Goal: Information Seeking & Learning: Learn about a topic

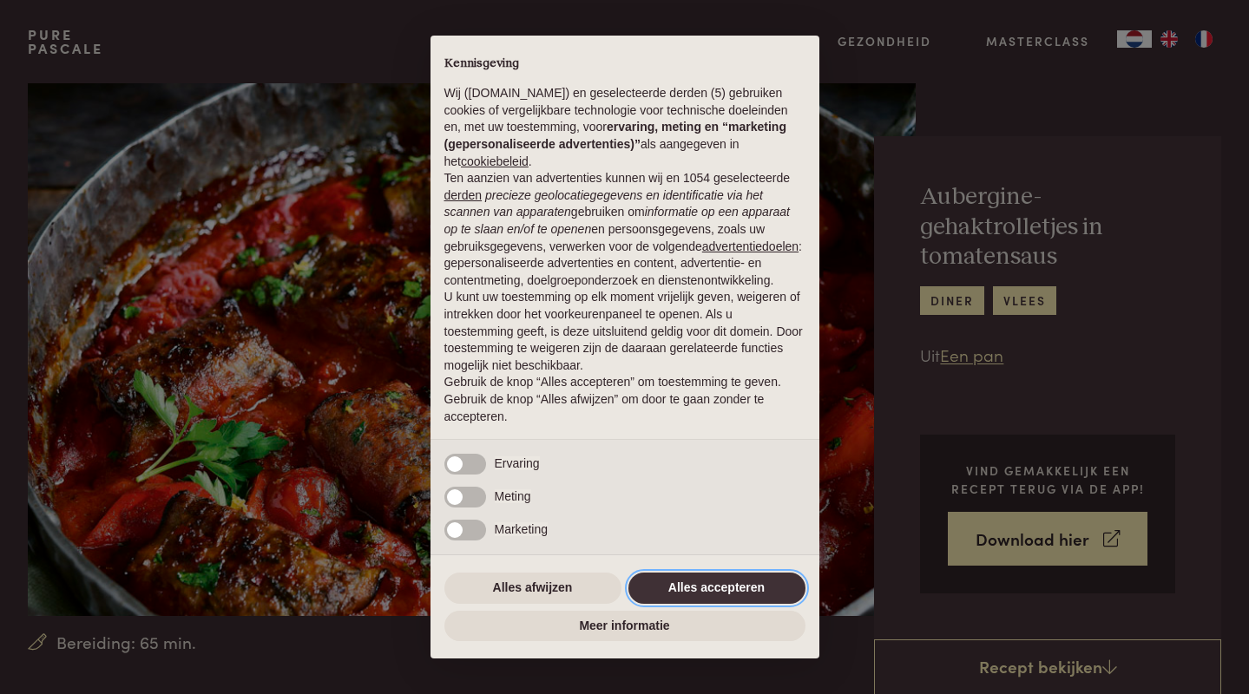
click at [666, 588] on button "Alles accepteren" at bounding box center [716, 588] width 177 height 31
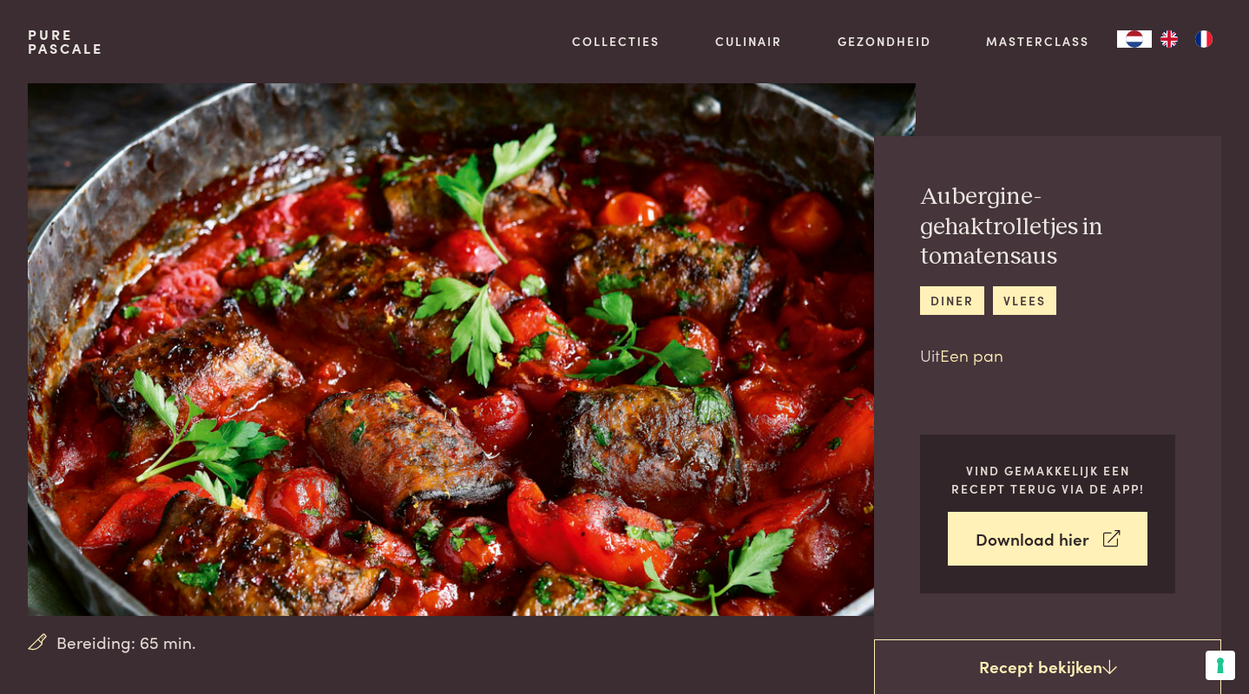
click at [969, 357] on link "Een pan" at bounding box center [971, 354] width 63 height 23
click at [968, 353] on link "Een pan" at bounding box center [971, 354] width 63 height 23
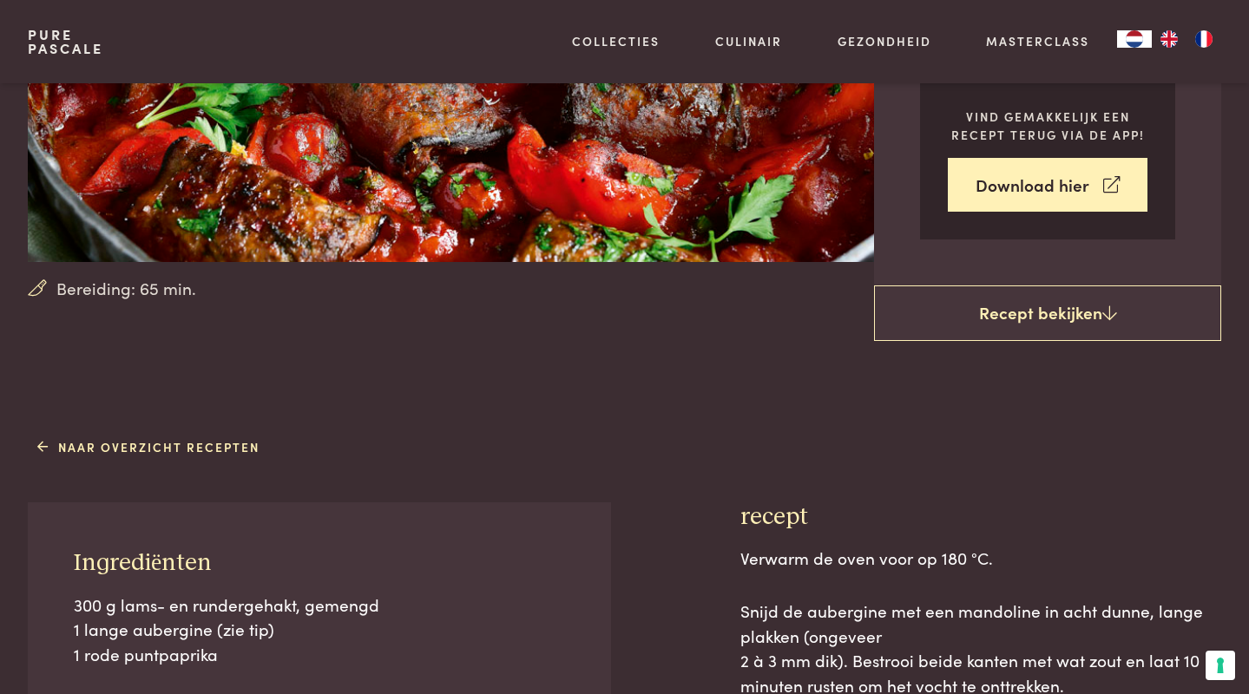
scroll to position [355, 0]
click at [222, 447] on link "Naar overzicht recepten" at bounding box center [148, 446] width 223 height 18
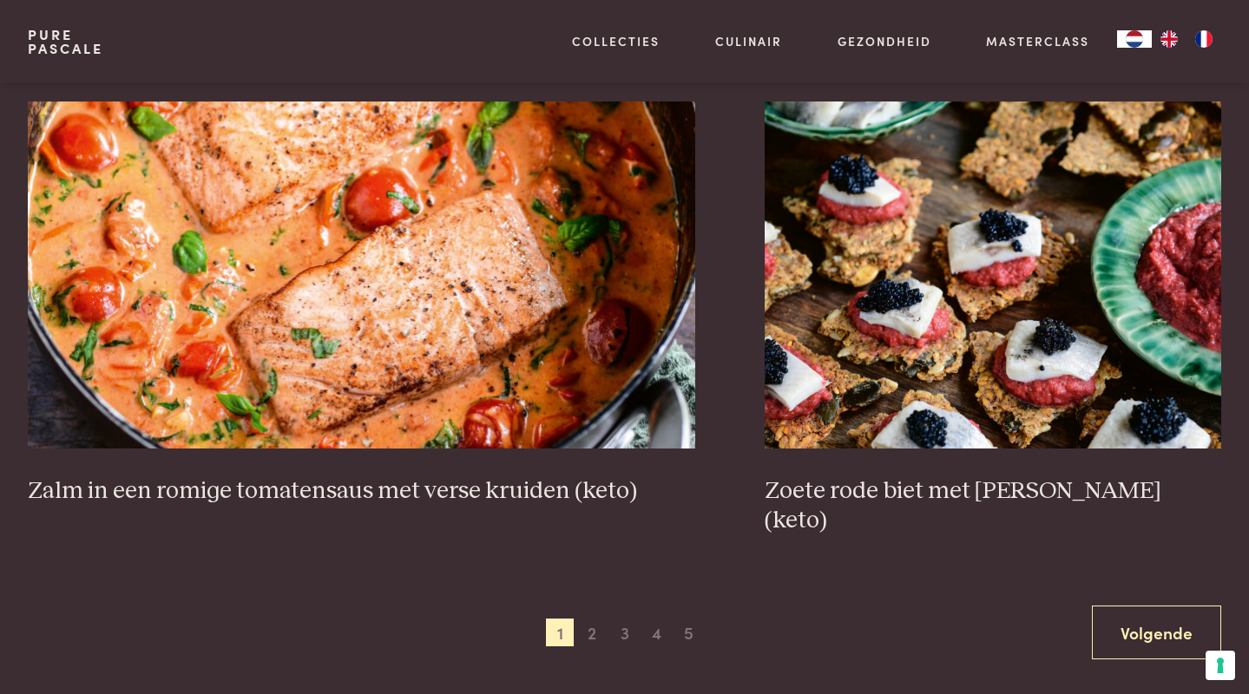
scroll to position [3145, 0]
click at [592, 618] on span "2" at bounding box center [592, 632] width 28 height 28
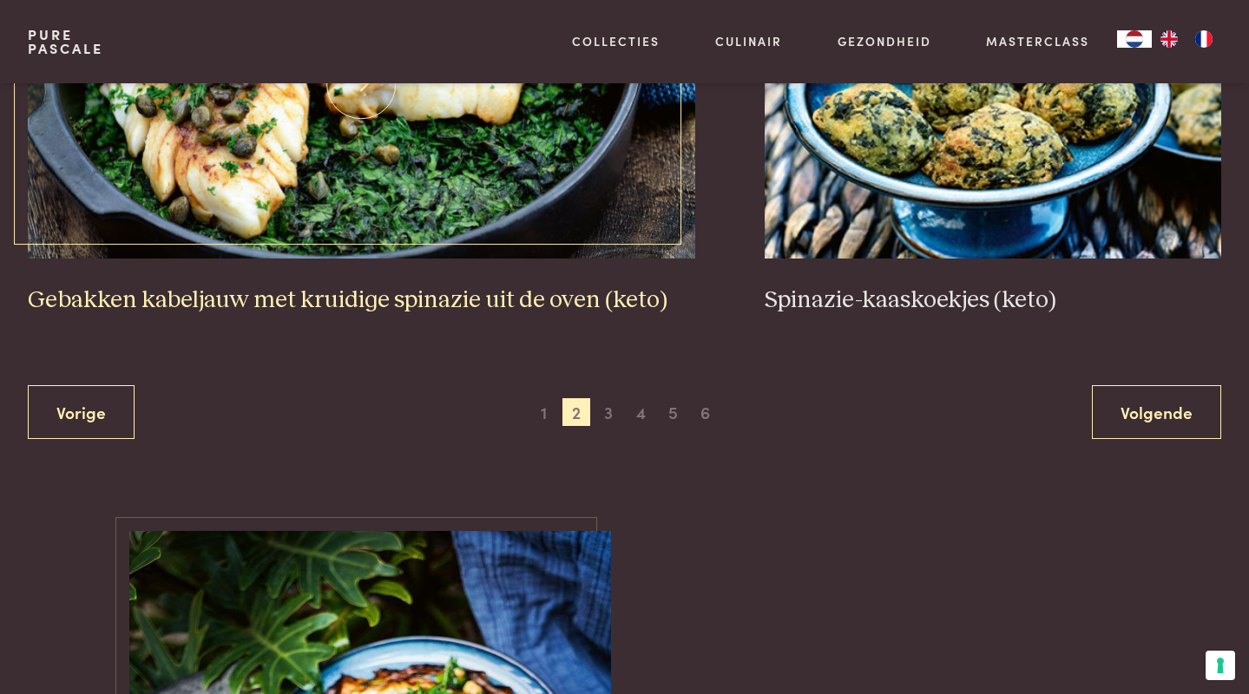
scroll to position [3365, 0]
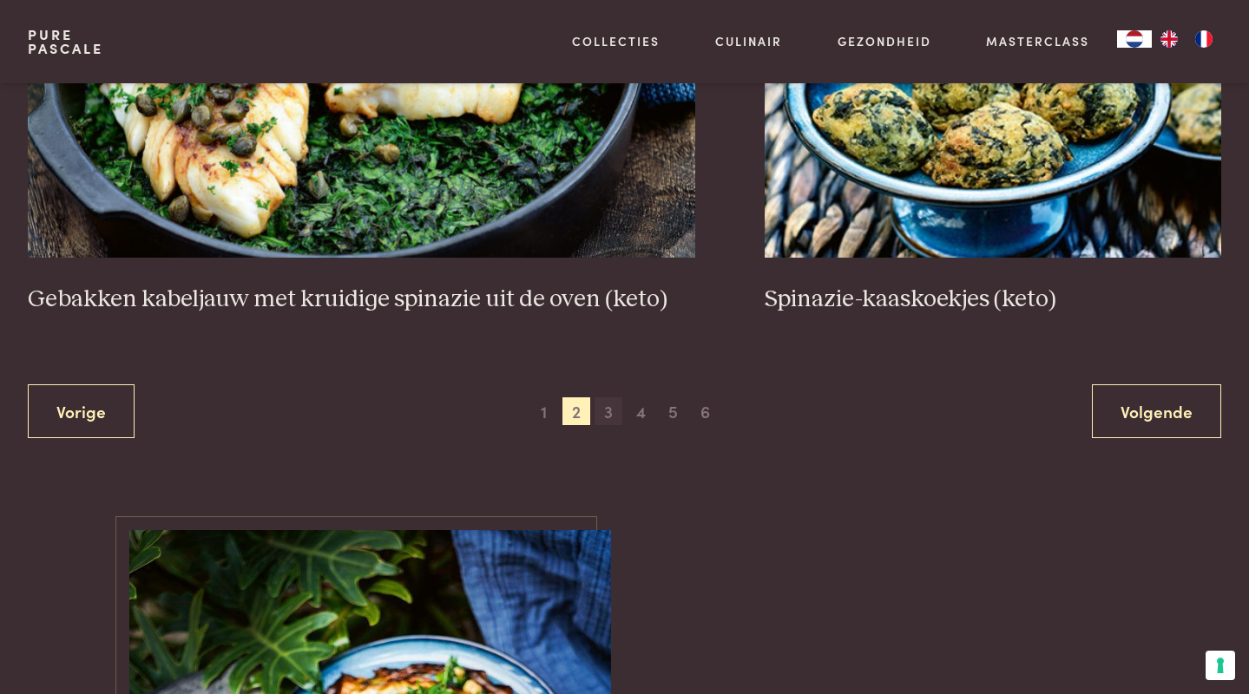
click at [608, 406] on span "3" at bounding box center [608, 411] width 28 height 28
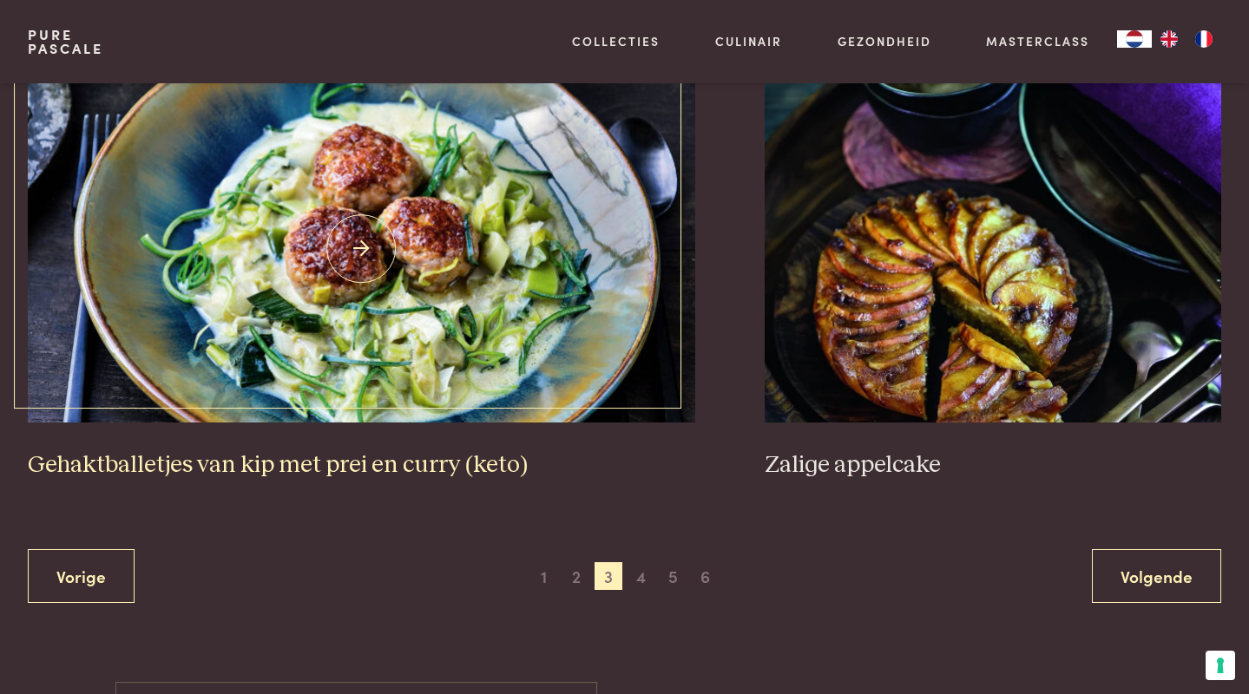
scroll to position [3300, 0]
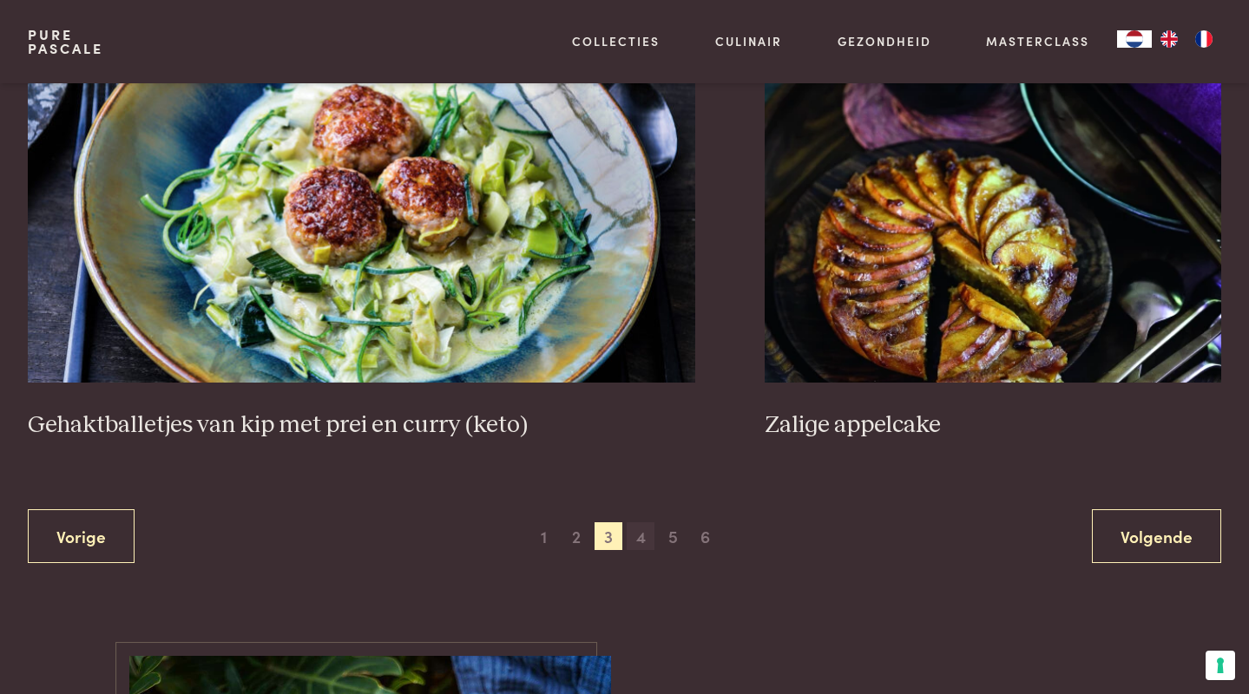
click at [643, 522] on span "4" at bounding box center [641, 536] width 28 height 28
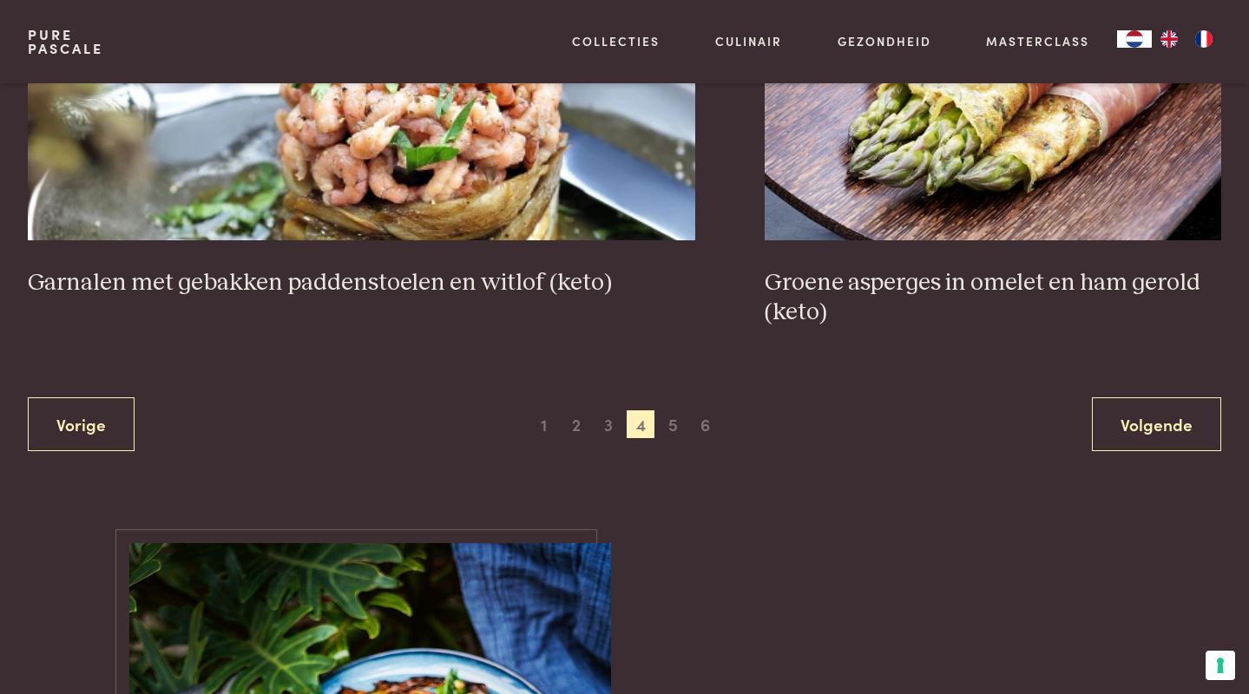
scroll to position [3364, 0]
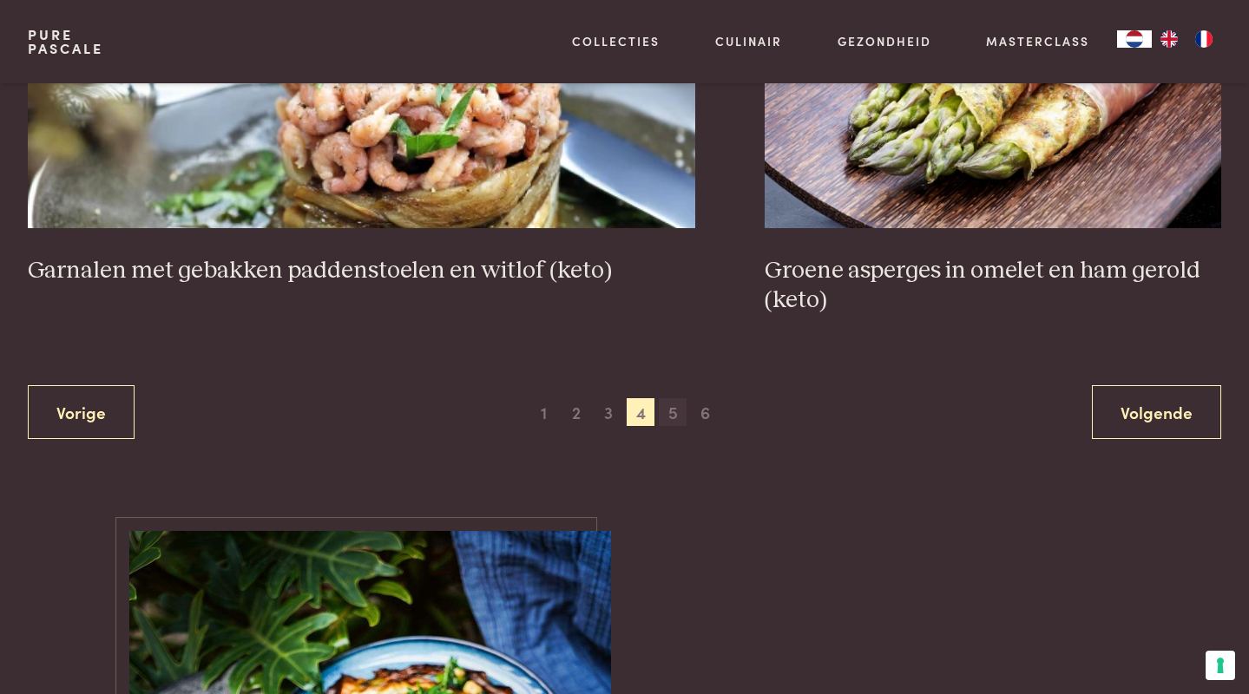
click at [671, 400] on span "5" at bounding box center [673, 412] width 28 height 28
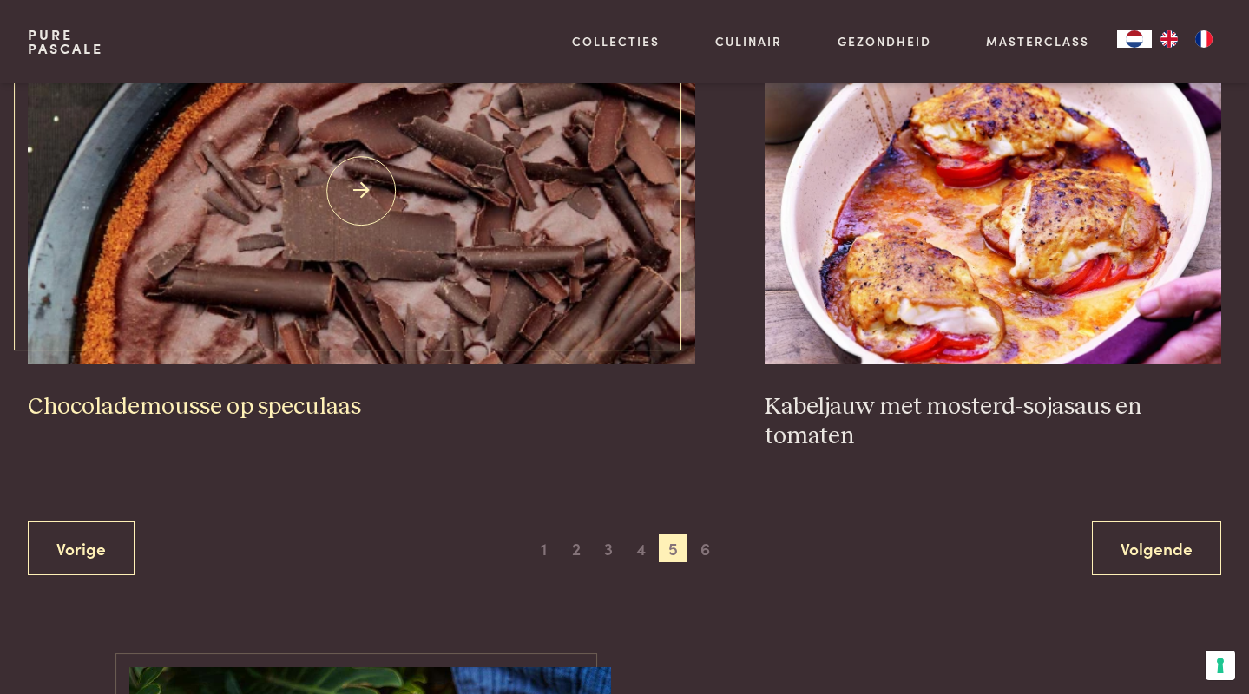
scroll to position [3237, 0]
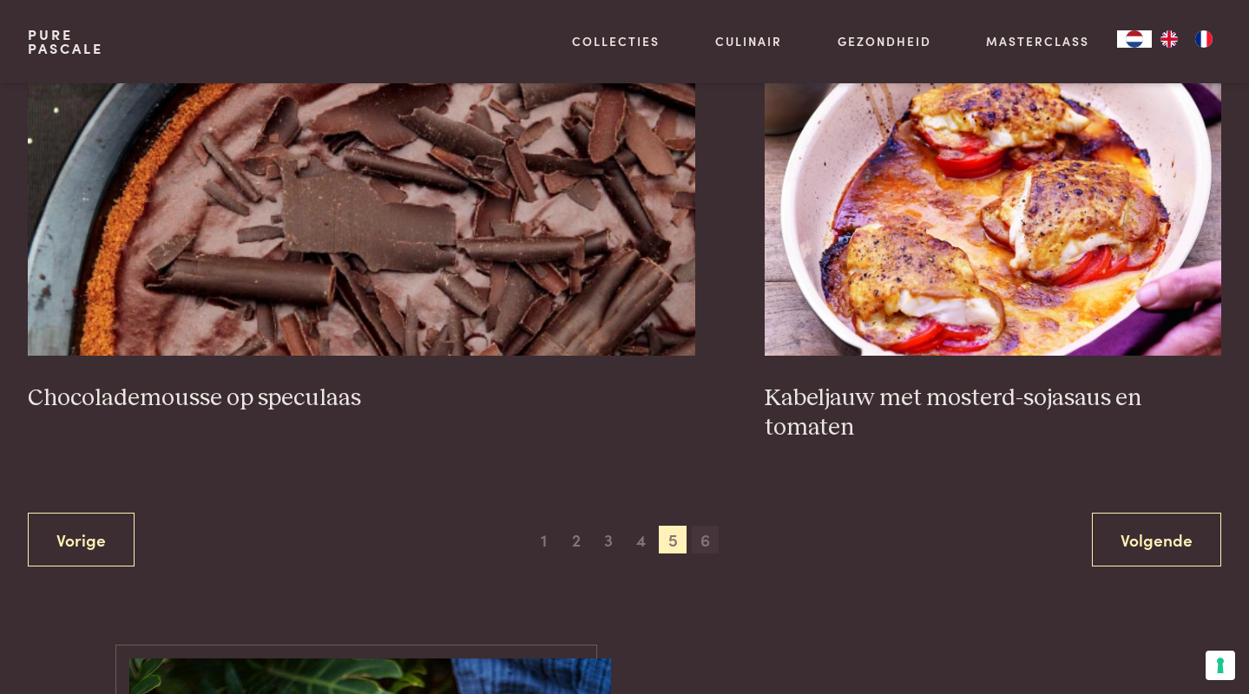
click at [703, 528] on span "6" at bounding box center [706, 540] width 28 height 28
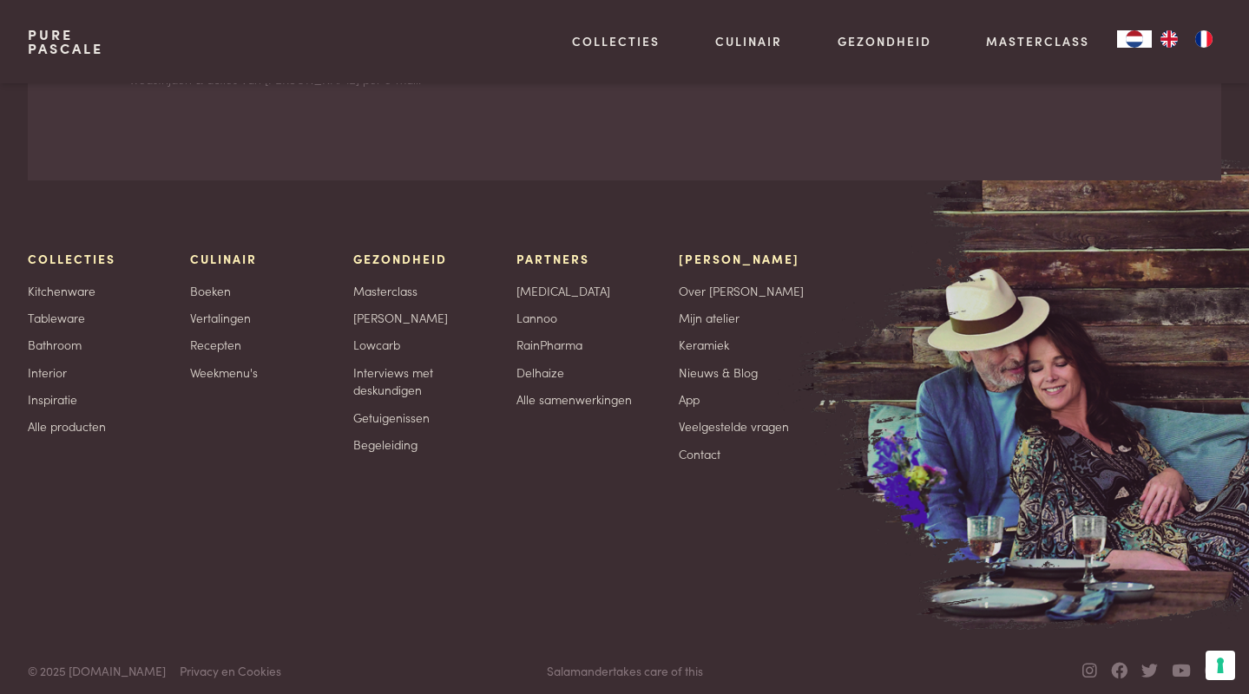
scroll to position [5444, 0]
